Goal: Task Accomplishment & Management: Use online tool/utility

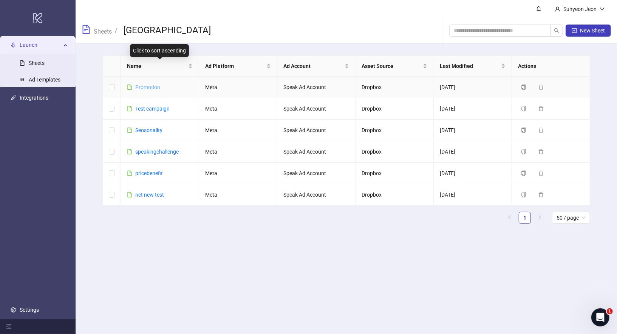
click at [150, 87] on link "Promotion" at bounding box center [147, 87] width 25 height 6
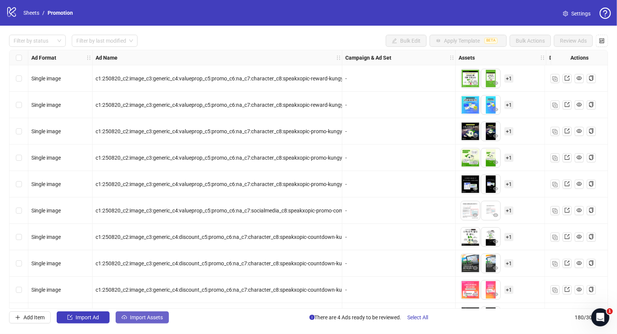
click at [150, 321] on span "Import Assets" at bounding box center [146, 318] width 33 height 6
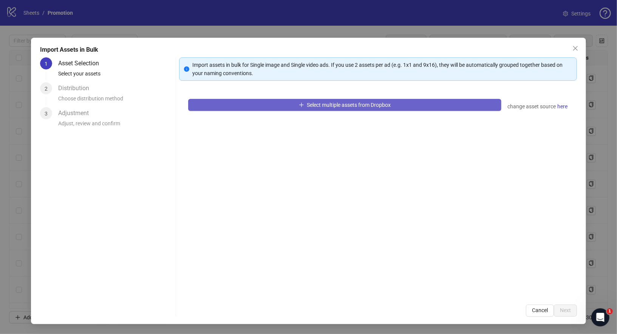
click at [395, 99] on button "Select multiple assets from Dropbox" at bounding box center [345, 105] width 314 height 12
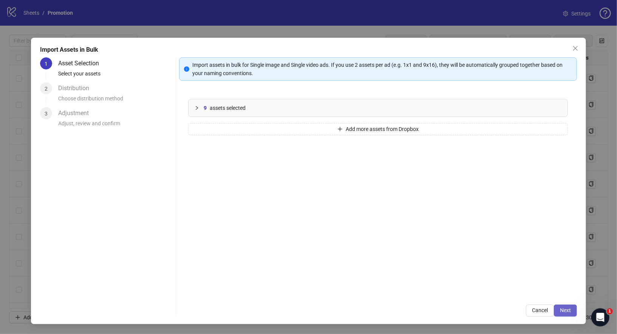
click at [573, 311] on button "Next" at bounding box center [565, 311] width 23 height 12
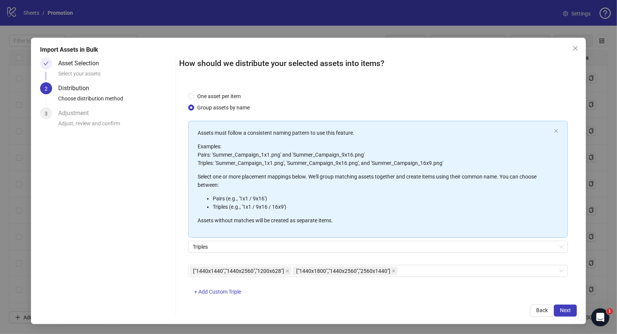
scroll to position [17, 0]
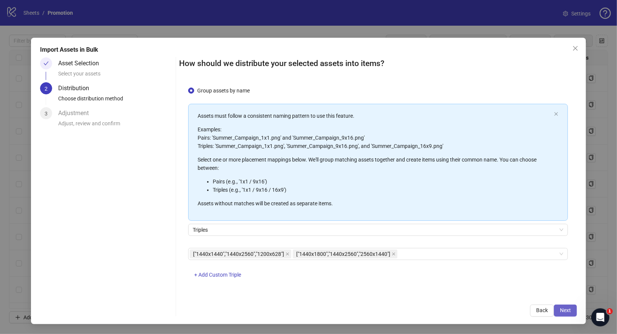
click at [566, 313] on span "Next" at bounding box center [565, 311] width 11 height 6
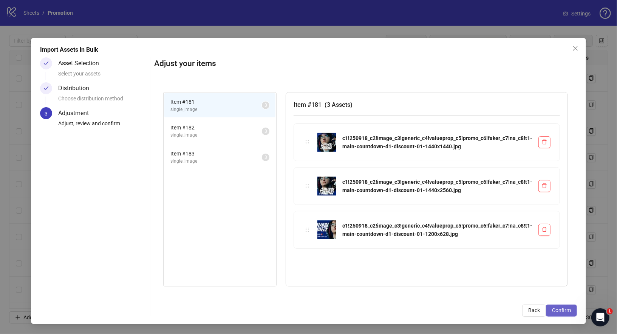
click at [559, 313] on span "Confirm" at bounding box center [561, 311] width 19 height 6
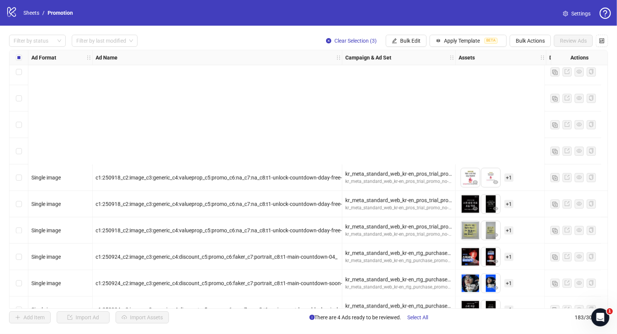
scroll to position [4600, 0]
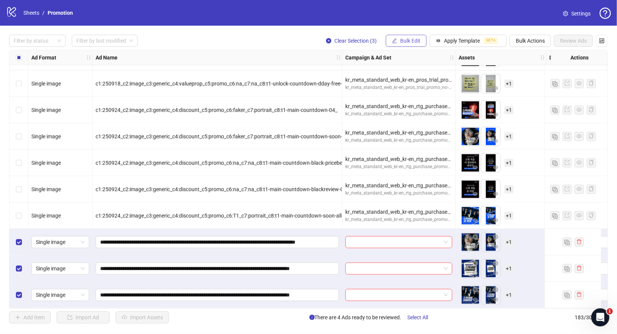
click at [414, 40] on span "Bulk Edit" at bounding box center [410, 41] width 20 height 6
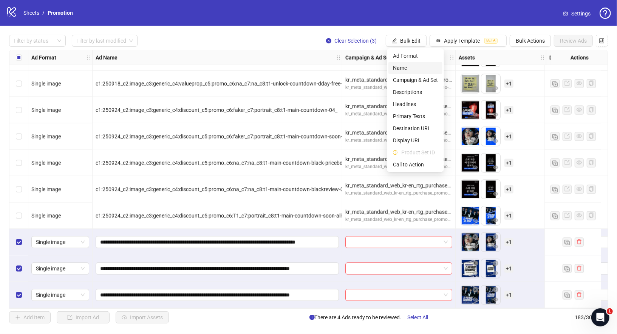
click at [407, 68] on span "Name" at bounding box center [415, 68] width 45 height 8
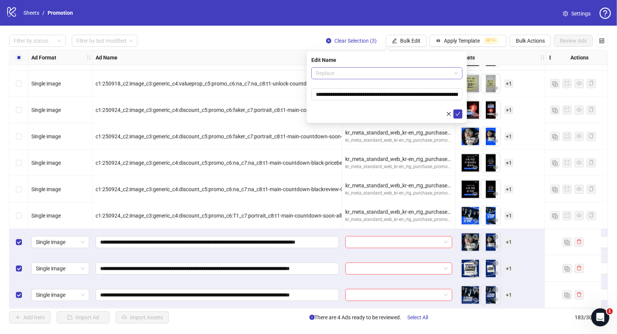
click at [386, 74] on span "Replace" at bounding box center [387, 73] width 142 height 11
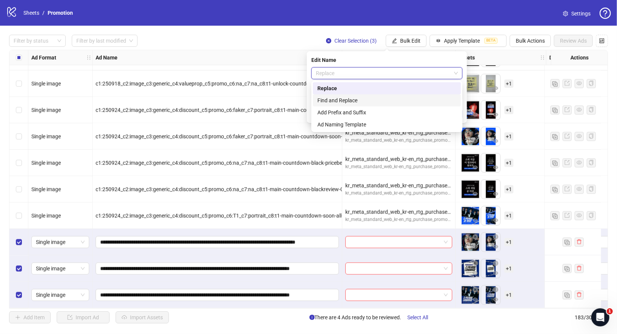
click at [372, 102] on div "Find and Replace" at bounding box center [386, 100] width 139 height 8
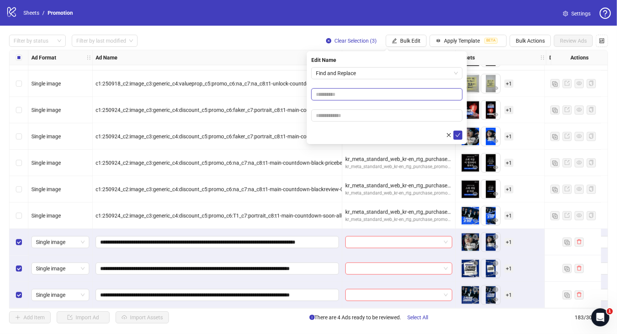
click at [376, 94] on input "text" at bounding box center [386, 94] width 151 height 12
type input "*"
click at [348, 120] on input "text" at bounding box center [386, 116] width 151 height 12
type input "*"
click at [457, 135] on icon "check" at bounding box center [457, 135] width 5 height 5
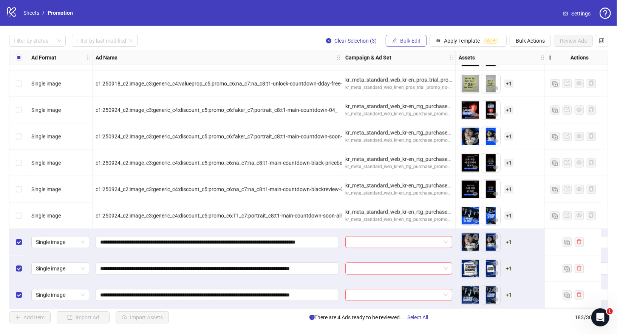
click at [413, 42] on span "Bulk Edit" at bounding box center [410, 41] width 20 height 6
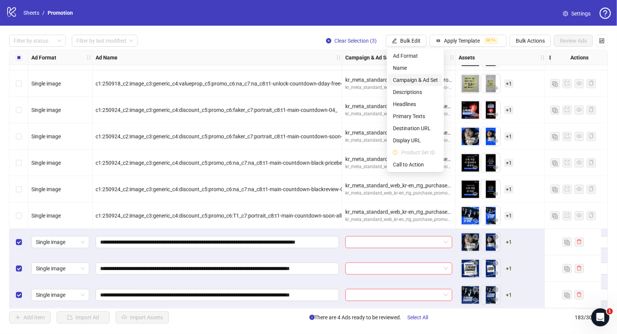
click at [417, 81] on span "Campaign & Ad Set" at bounding box center [415, 80] width 45 height 8
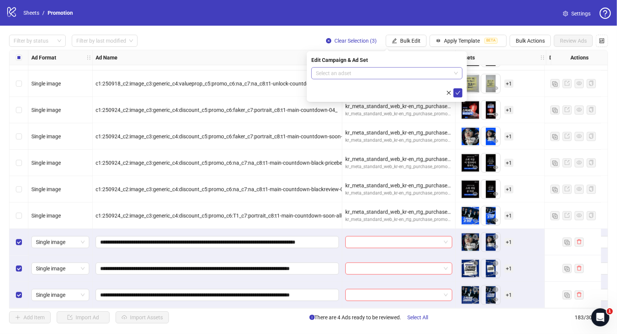
click at [379, 70] on input "search" at bounding box center [383, 73] width 135 height 11
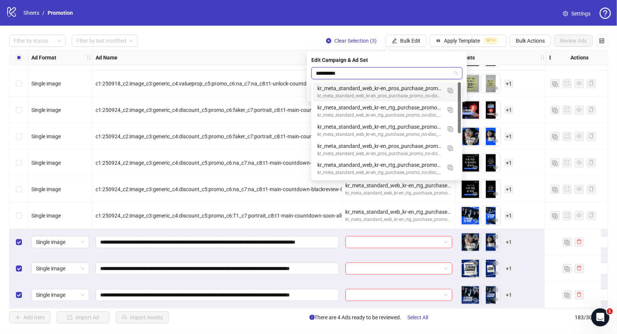
type input "**********"
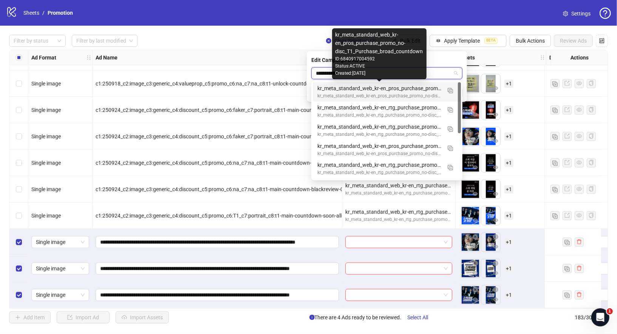
click at [397, 89] on div "kr_meta_standard_web_kr-en_pros_purchase_promo_no-disc_T1_Purchase_broad_countd…" at bounding box center [379, 88] width 124 height 8
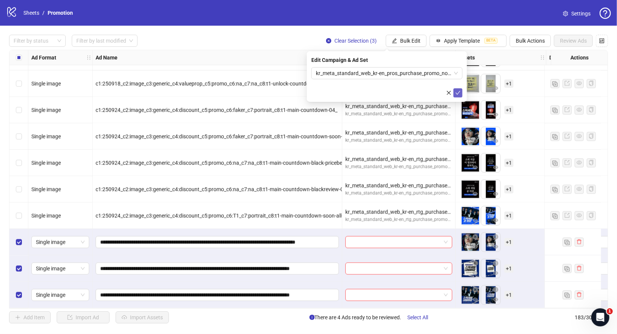
click at [459, 92] on icon "check" at bounding box center [458, 93] width 5 height 4
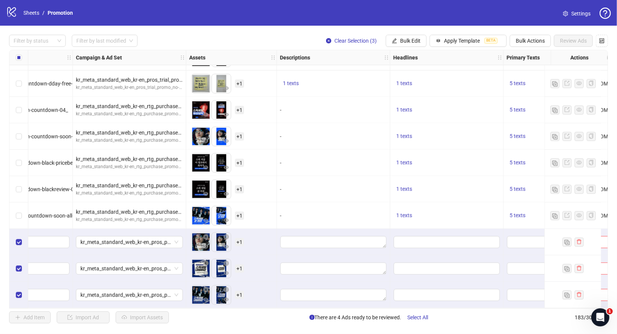
scroll to position [4600, 319]
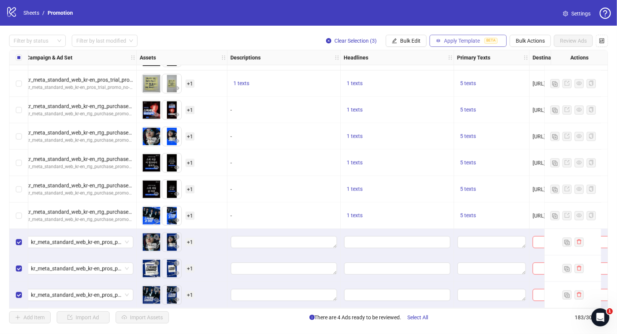
click at [472, 42] on span "Apply Template" at bounding box center [462, 41] width 36 height 6
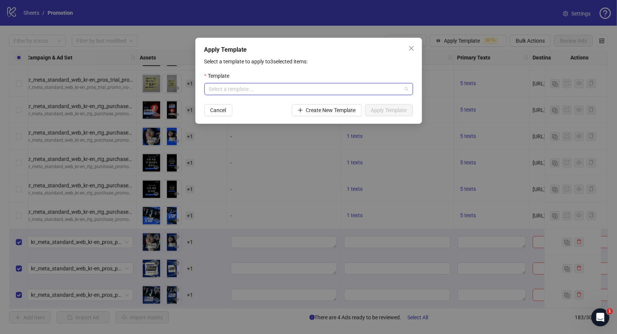
click at [340, 89] on input "search" at bounding box center [305, 89] width 193 height 11
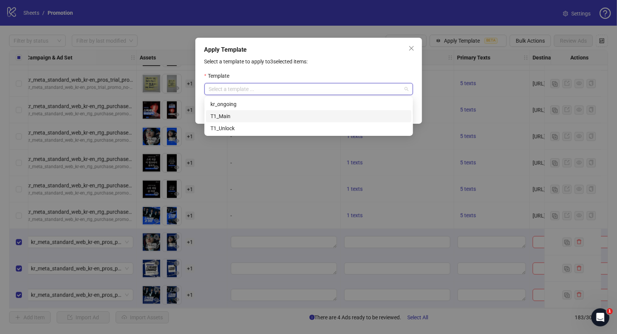
click at [264, 119] on div "T1_Main" at bounding box center [309, 116] width 197 height 8
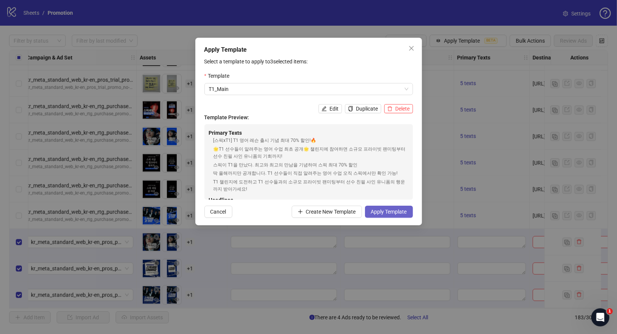
click at [404, 215] on button "Apply Template" at bounding box center [389, 212] width 48 height 12
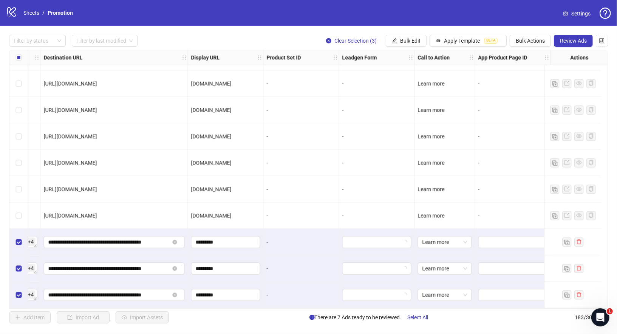
scroll to position [4600, 0]
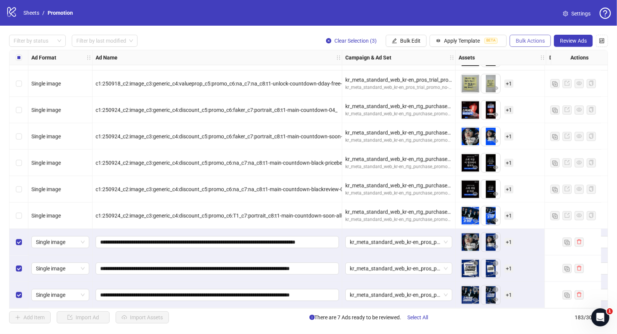
click at [537, 37] on button "Bulk Actions" at bounding box center [530, 41] width 41 height 12
click at [560, 81] on span "Duplicate with assets" at bounding box center [542, 80] width 52 height 8
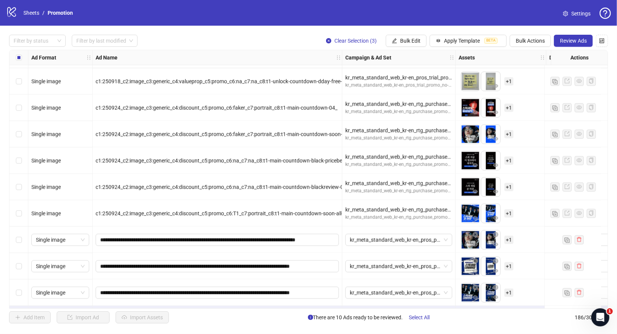
scroll to position [4680, 0]
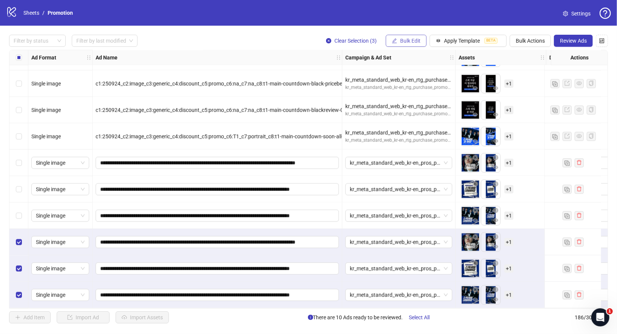
click at [406, 38] on span "Bulk Edit" at bounding box center [410, 41] width 20 height 6
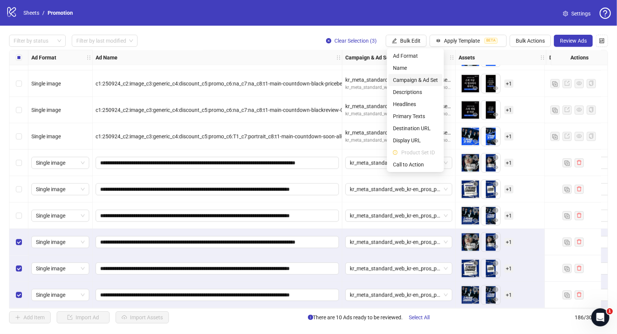
click at [424, 77] on span "Campaign & Ad Set" at bounding box center [415, 80] width 45 height 8
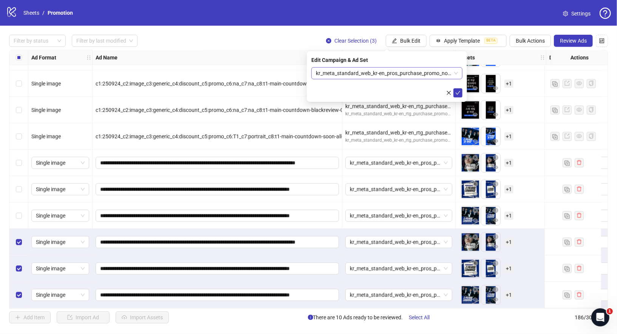
click at [457, 75] on span "kr_meta_standard_web_kr-en_pros_purchase_promo_no-disc_T1_Purchase_broad_countd…" at bounding box center [387, 73] width 142 height 11
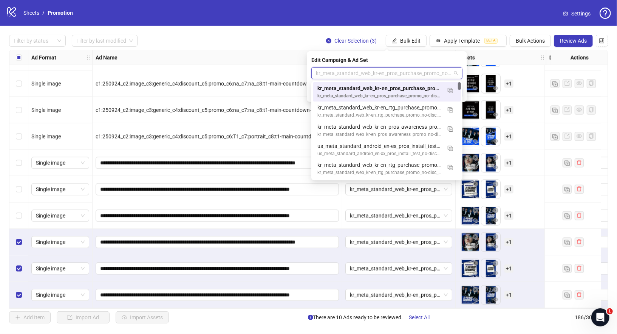
click at [404, 72] on span "kr_meta_standard_web_kr-en_pros_purchase_promo_no-disc_T1_Purchase_broad_countd…" at bounding box center [387, 73] width 142 height 11
type input "*********"
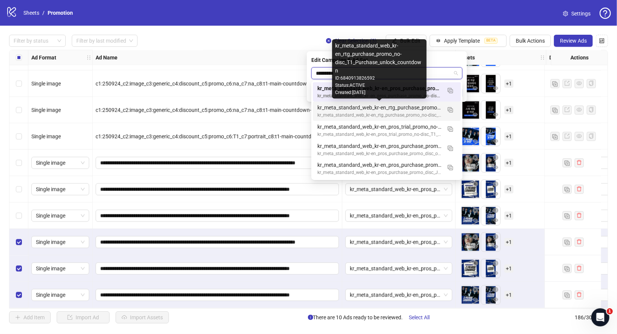
click at [328, 110] on div "kr_meta_standard_web_kr-en_rtg_purchase_promo_no-disc_T1_Purchase_unlock_countd…" at bounding box center [379, 108] width 124 height 8
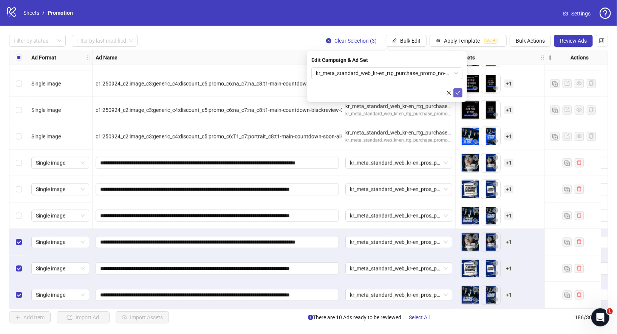
click at [461, 95] on button "submit" at bounding box center [458, 92] width 9 height 9
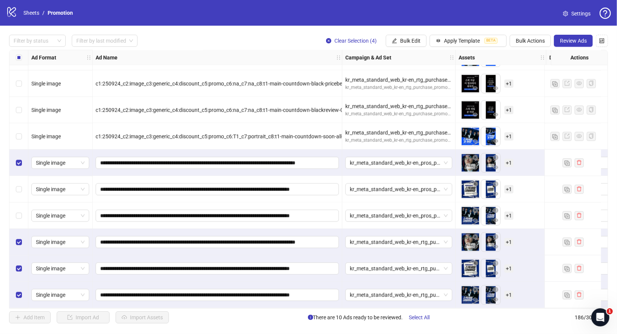
click at [18, 186] on label "Select row 182" at bounding box center [19, 190] width 6 height 8
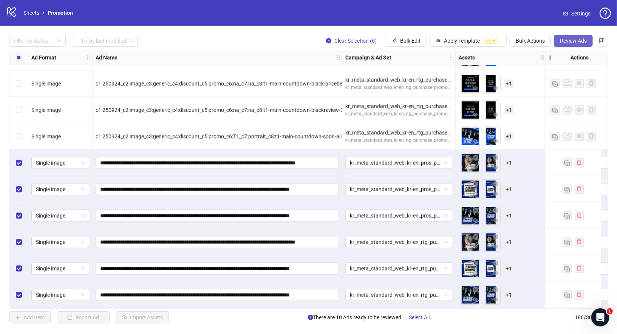
click at [573, 40] on span "Review Ads" at bounding box center [573, 41] width 27 height 6
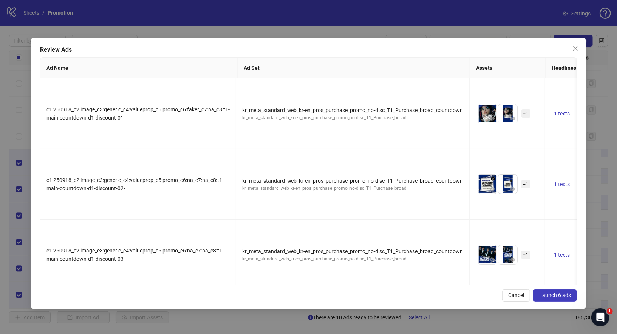
click at [568, 293] on span "Launch 6 ads" at bounding box center [555, 296] width 32 height 6
